Goal: Transaction & Acquisition: Purchase product/service

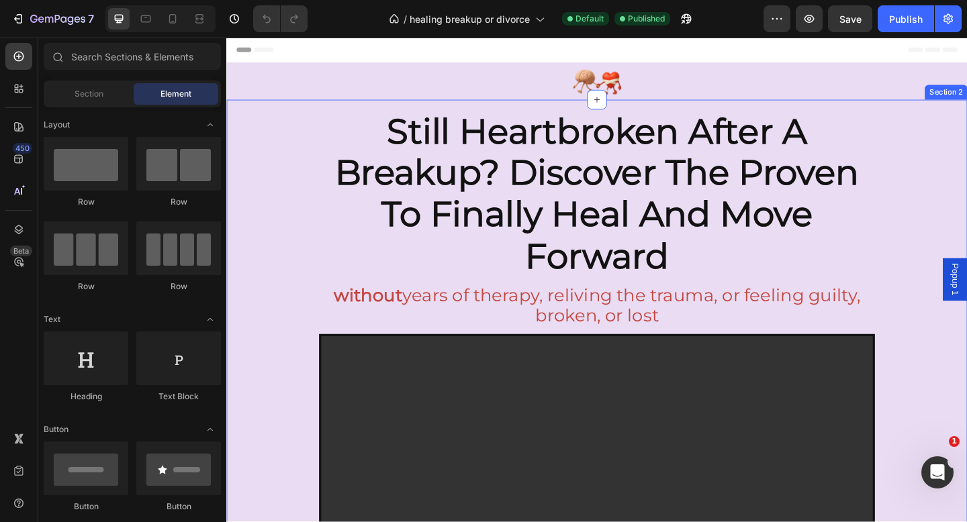
click at [966, 158] on div "still heartbroken after a breakup? discover the proven to finally heal and move…" at bounding box center [629, 402] width 806 height 595
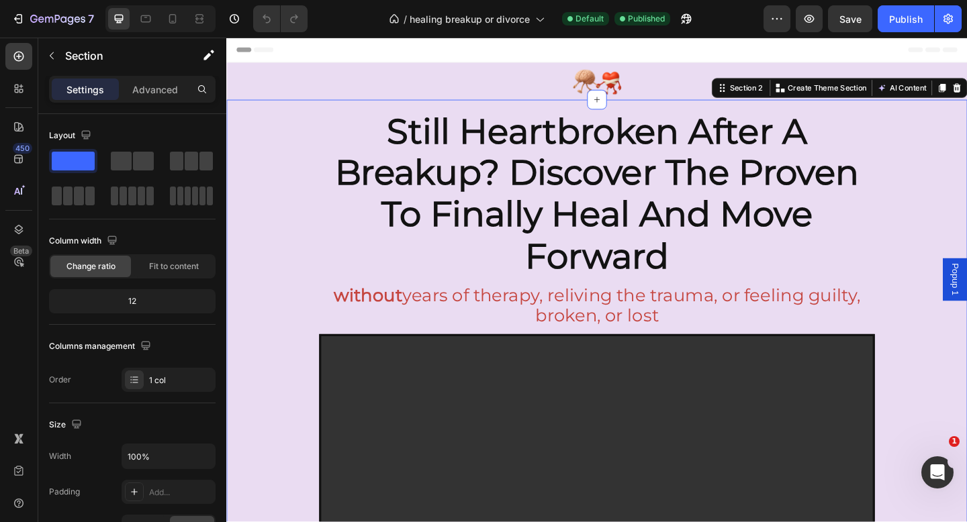
click at [966, 161] on div "still heartbroken after a breakup? discover the proven to finally heal and move…" at bounding box center [629, 402] width 806 height 595
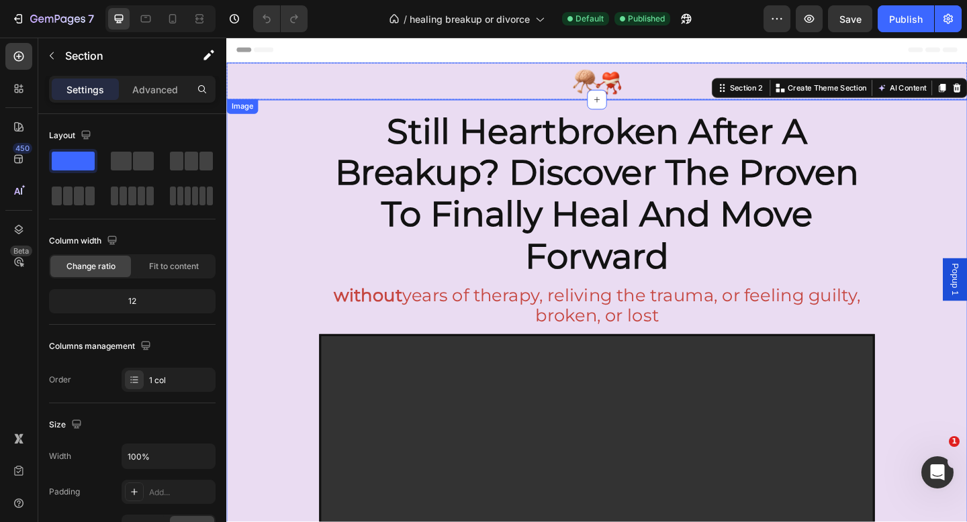
click at [448, 88] on img at bounding box center [629, 85] width 806 height 40
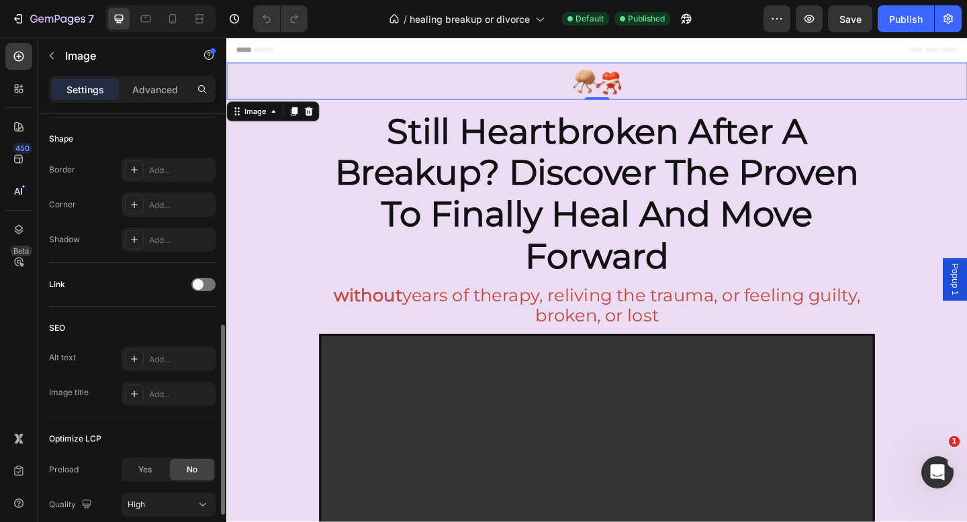
scroll to position [601, 0]
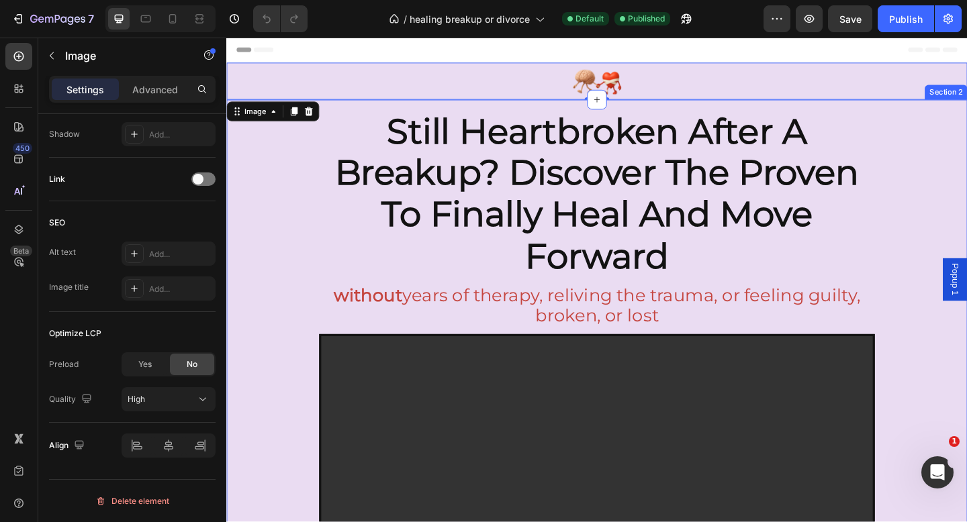
click at [281, 305] on div "still heartbroken after a breakup? discover the proven to finally heal and move…" at bounding box center [629, 402] width 806 height 595
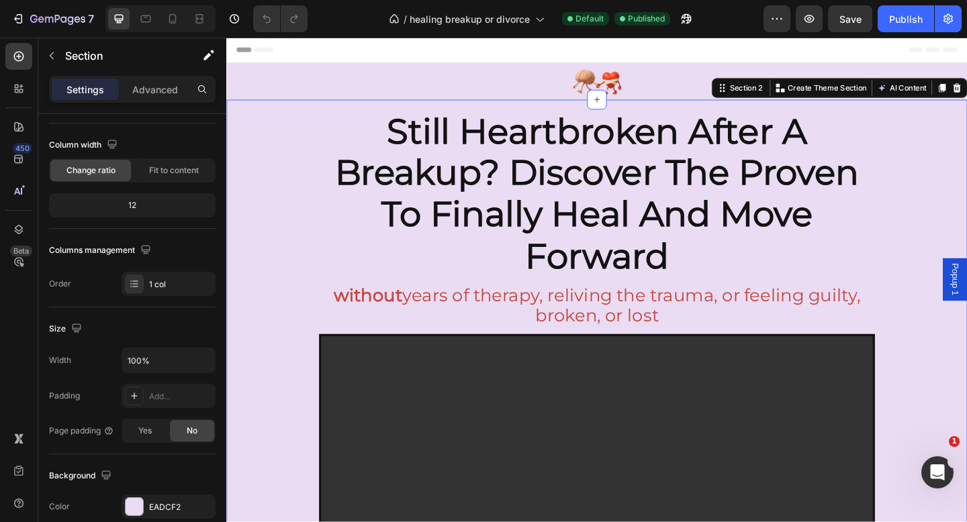
scroll to position [373, 0]
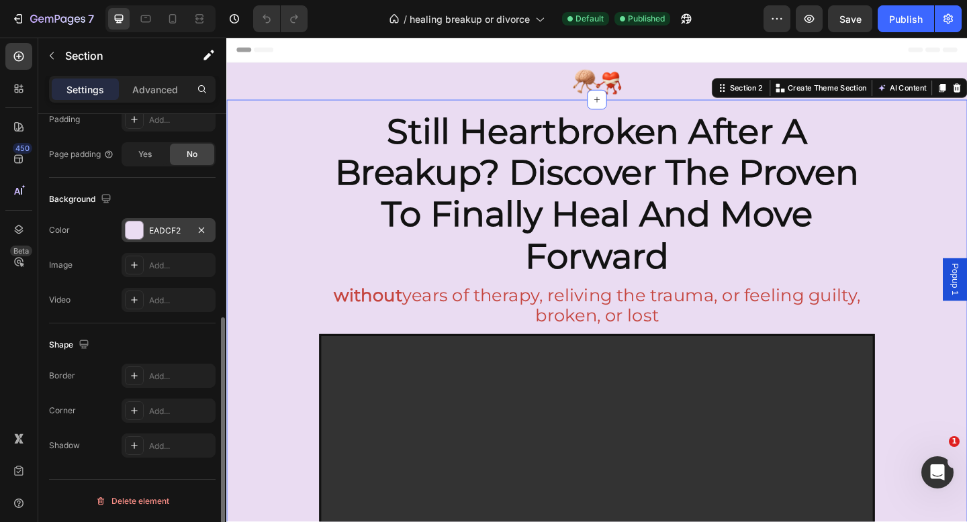
click at [164, 227] on div "EADCF2" at bounding box center [168, 231] width 39 height 12
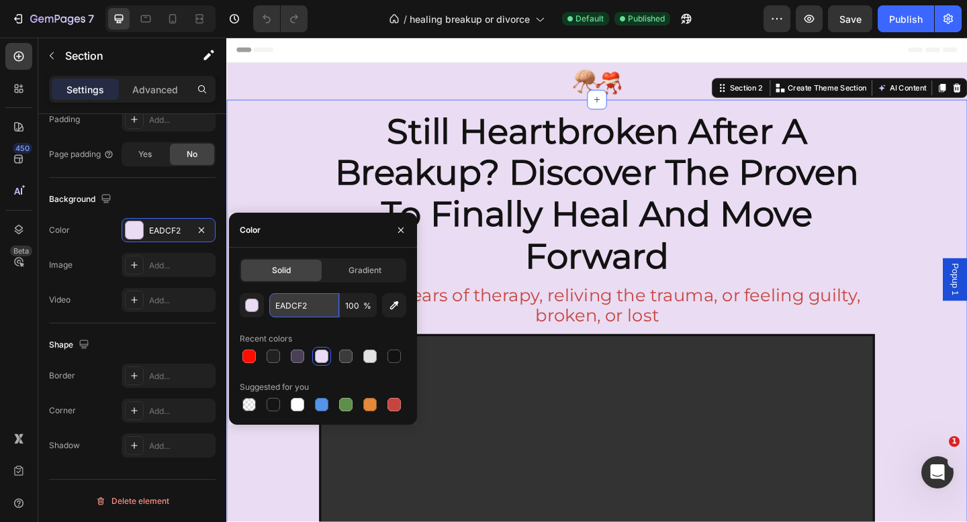
click at [305, 299] on input "EADCF2" at bounding box center [304, 305] width 70 height 24
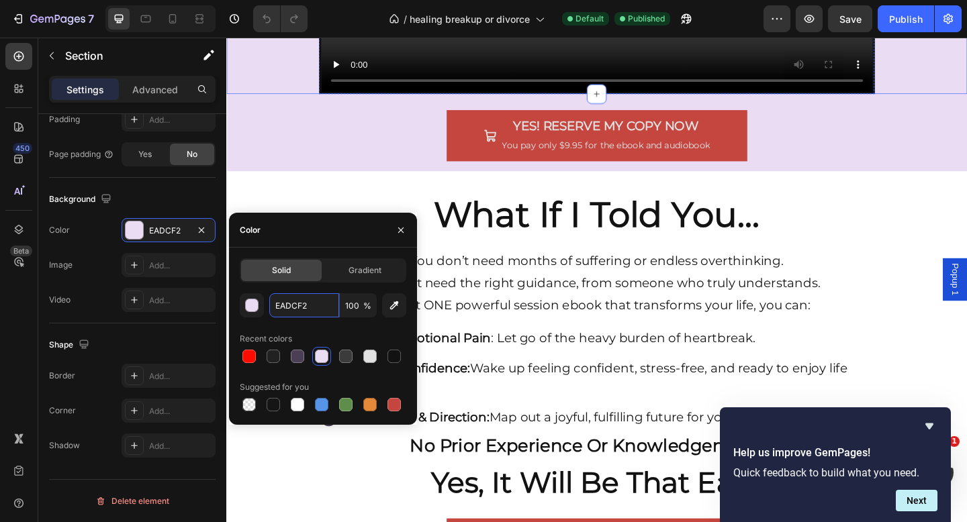
scroll to position [603, 0]
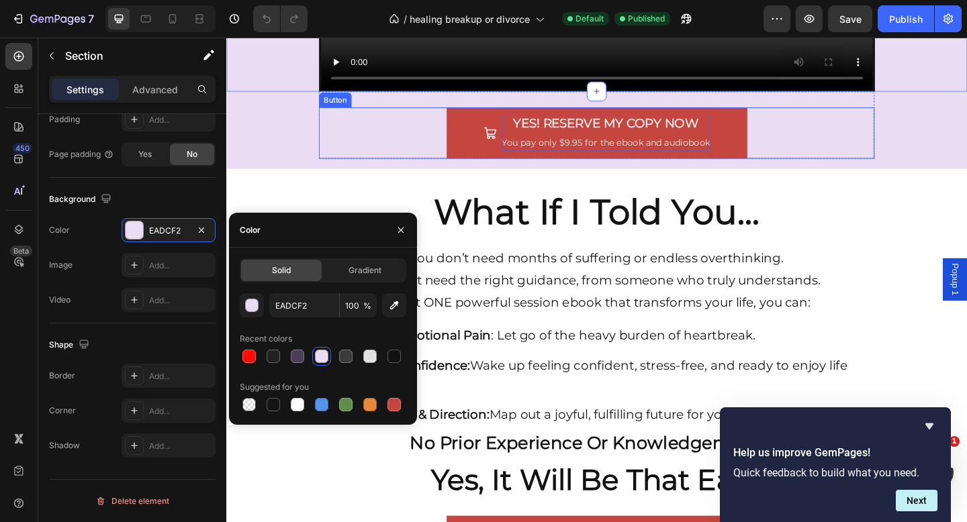
click at [579, 130] on strong "YES! RESERVE MY COPY NOW" at bounding box center [638, 132] width 201 height 16
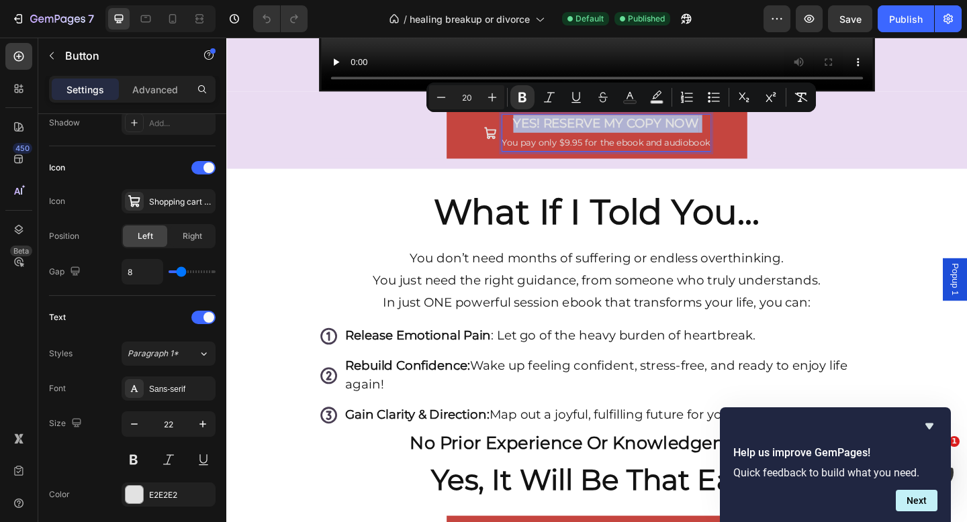
scroll to position [0, 0]
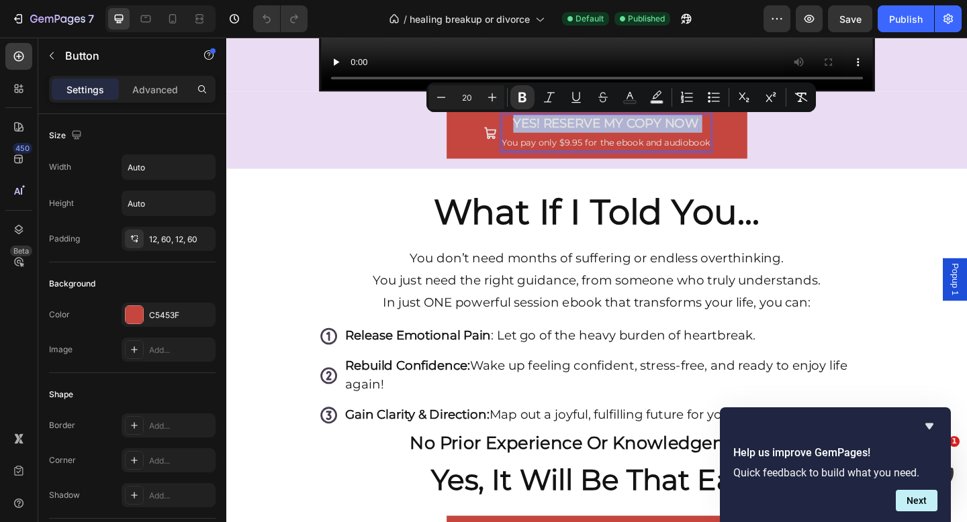
click at [573, 152] on span "You pay only $9.95 for the ebook and audiobook" at bounding box center [639, 152] width 226 height 12
type input "14"
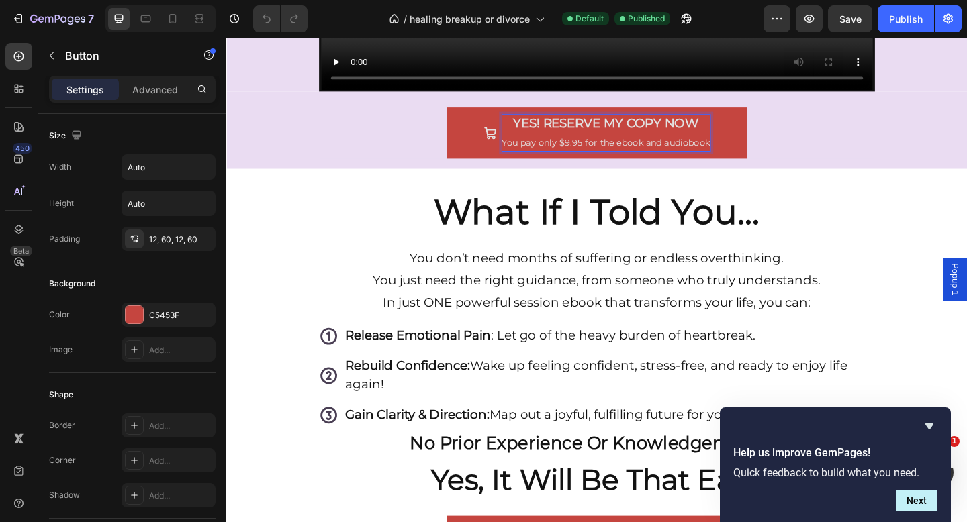
click at [573, 152] on span "You pay only $9.95 for the ebook and audiobook" at bounding box center [639, 152] width 226 height 12
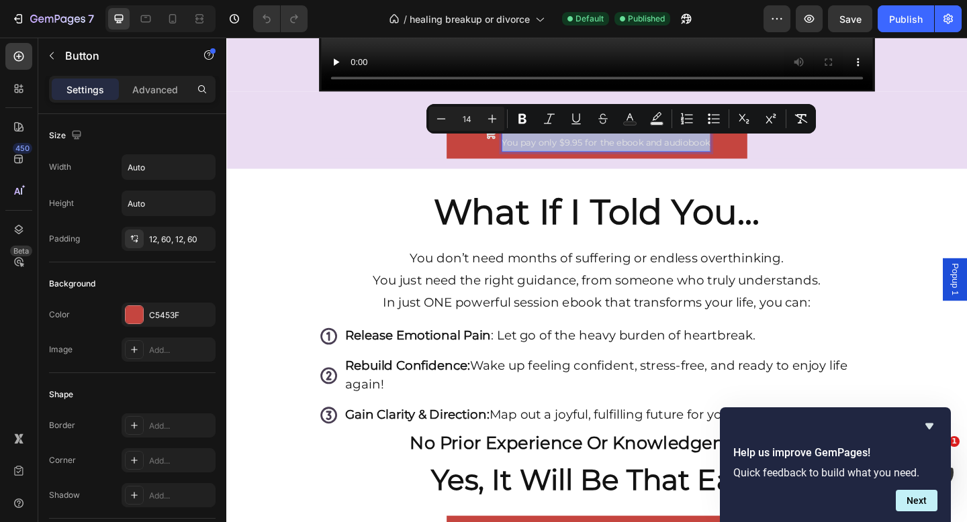
copy span "You pay only $9.95 for the ebook and audiobook"
